Goal: Obtain resource: Download file/media

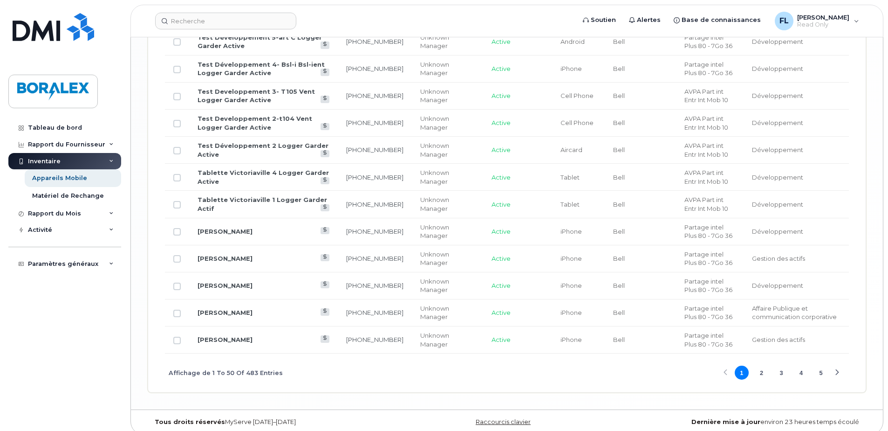
scroll to position [1589, 0]
click at [761, 364] on button "2" at bounding box center [761, 371] width 14 height 14
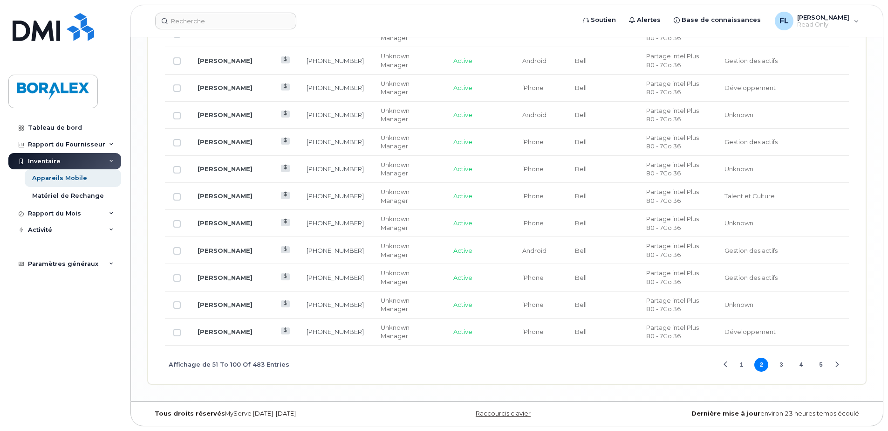
click at [780, 364] on button "3" at bounding box center [781, 364] width 14 height 14
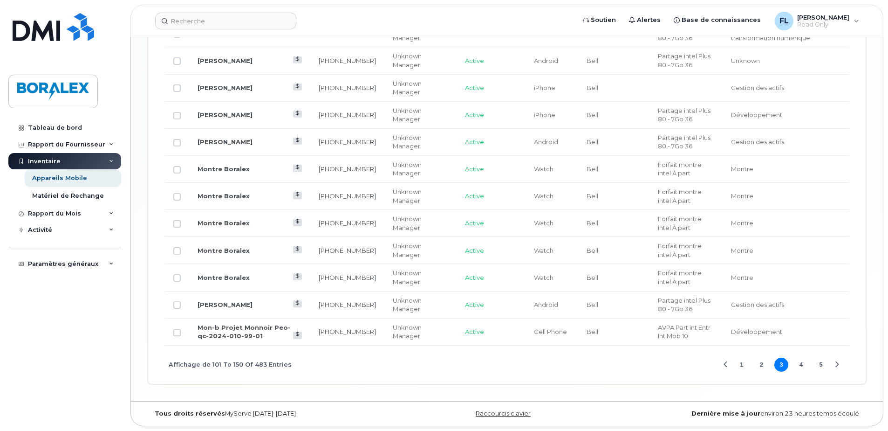
click at [801, 365] on button "4" at bounding box center [801, 364] width 14 height 14
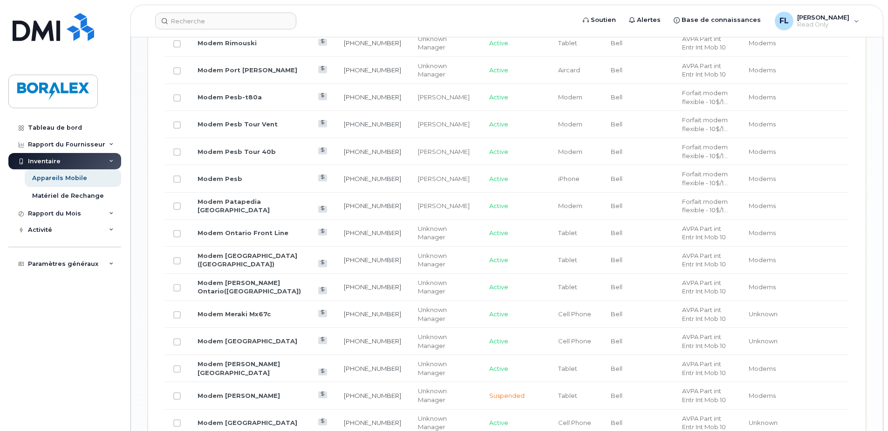
scroll to position [1030, 0]
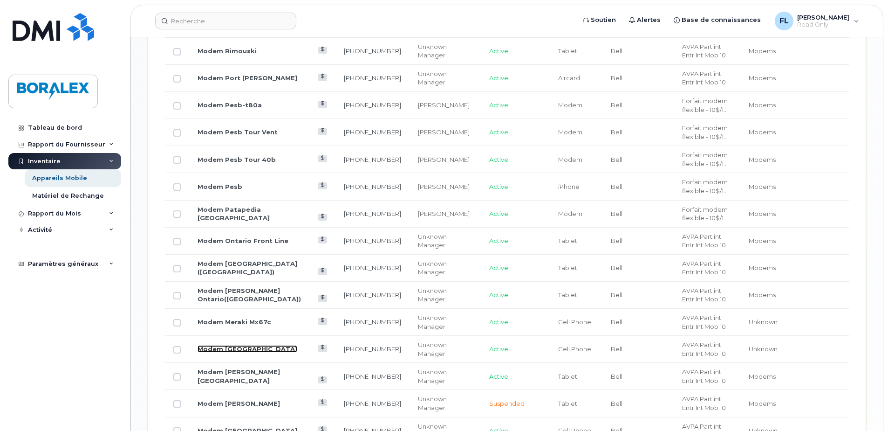
click at [223, 348] on link "Modem [GEOGRAPHIC_DATA]" at bounding box center [248, 348] width 100 height 7
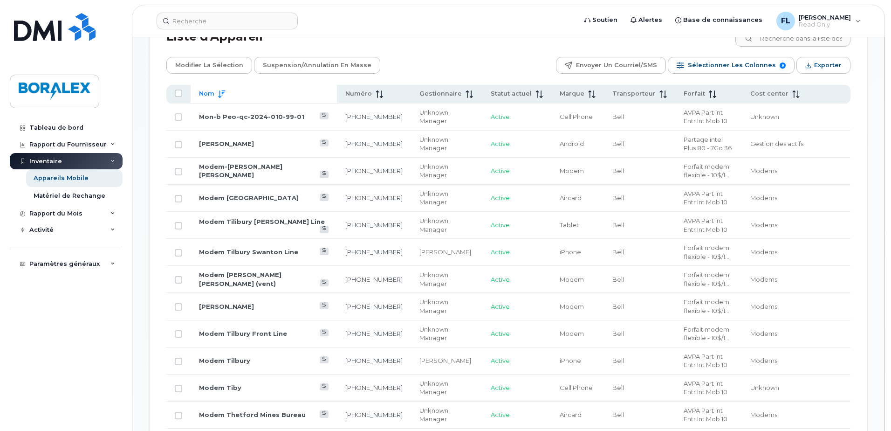
scroll to position [471, 0]
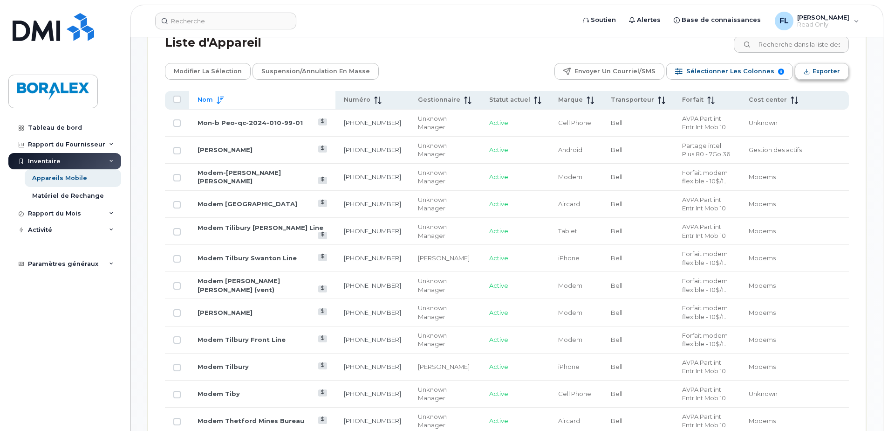
click at [818, 71] on span "Exporter" at bounding box center [826, 71] width 27 height 14
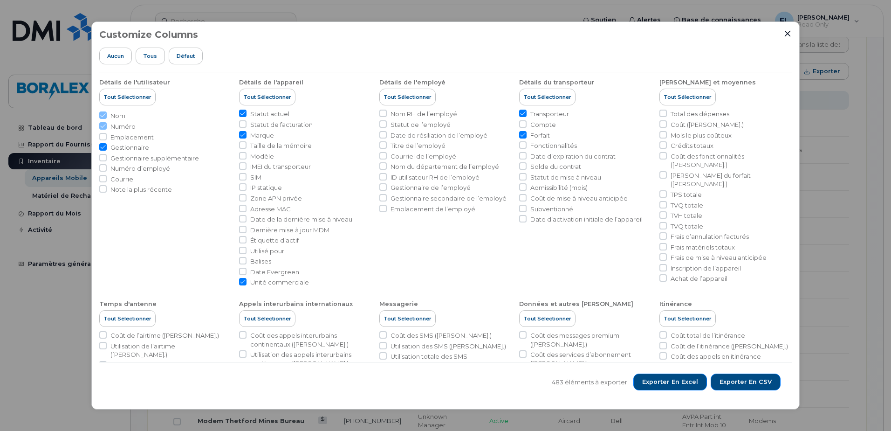
scroll to position [0, 0]
